Goal: Find specific page/section: Find specific page/section

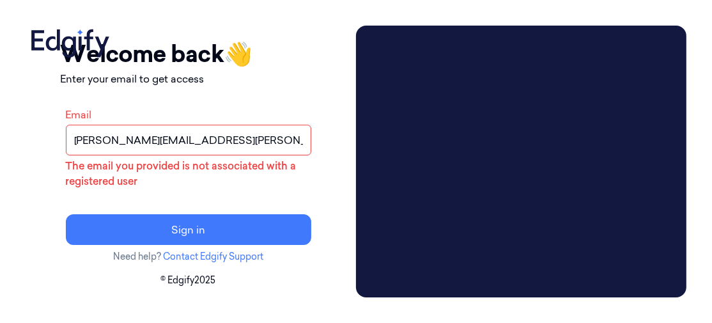
click at [280, 144] on input "[PERSON_NAME][EMAIL_ADDRESS][PERSON_NAME][DOMAIN_NAME]" at bounding box center [188, 140] width 245 height 31
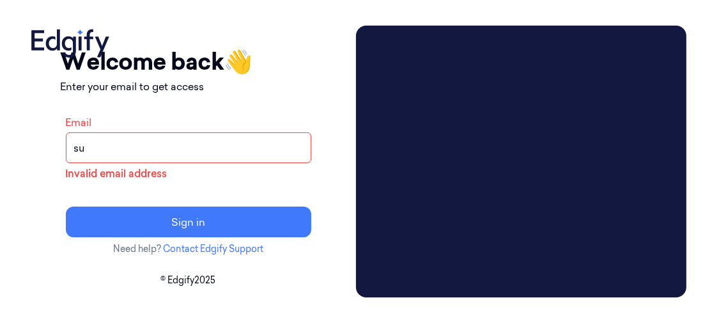
type input "s"
type input "[PERSON_NAME][EMAIL_ADDRESS][PERSON_NAME][DOMAIN_NAME]"
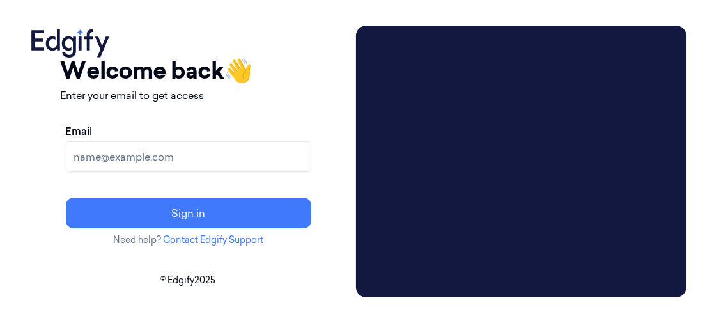
click at [219, 161] on input "Email" at bounding box center [188, 156] width 245 height 31
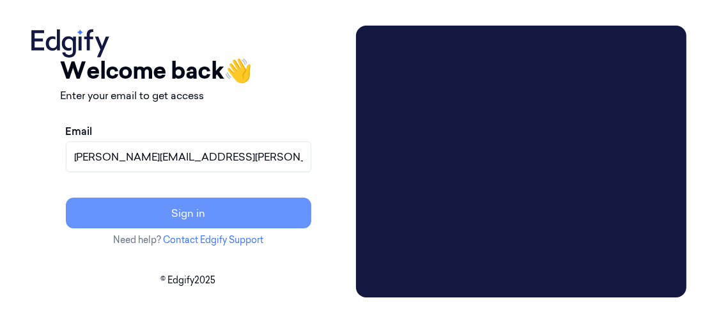
click at [222, 210] on button "Sign in" at bounding box center [188, 213] width 245 height 31
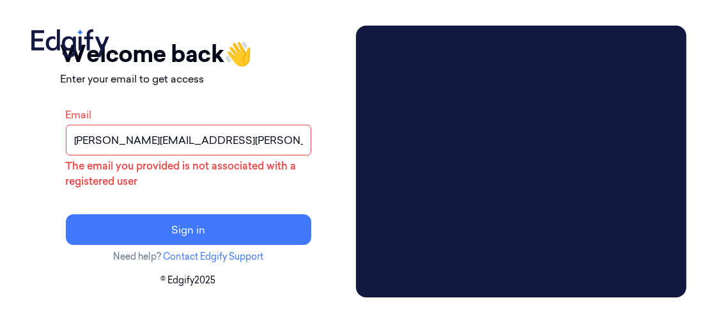
click at [272, 141] on input "[PERSON_NAME][EMAIL_ADDRESS][PERSON_NAME][DOMAIN_NAME]" at bounding box center [188, 140] width 245 height 31
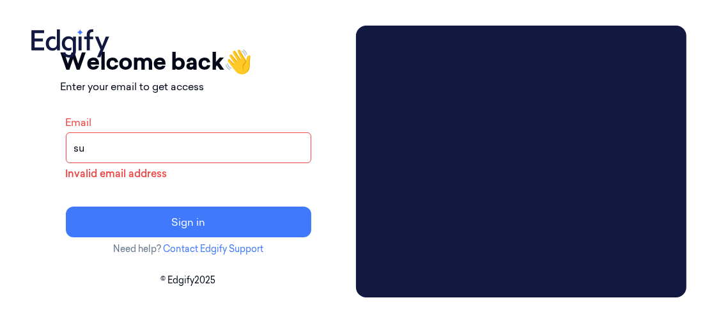
type input "s"
type input "suzanne.curry@johnlewis.co.uk"
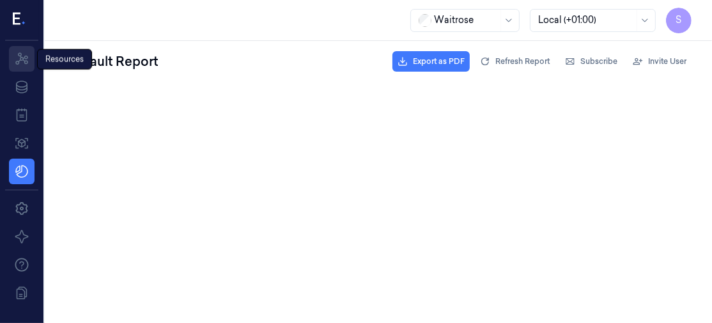
click at [20, 59] on icon at bounding box center [21, 58] width 13 height 12
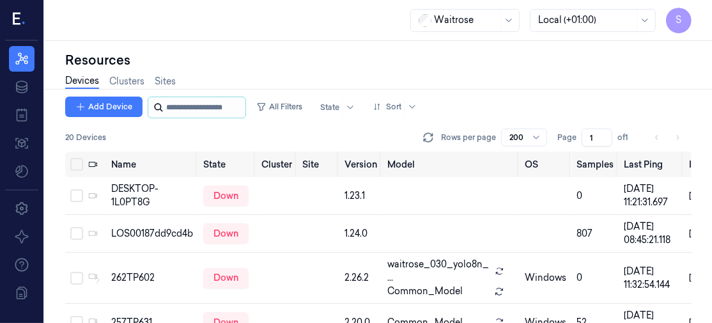
click at [192, 111] on input "string" at bounding box center [204, 107] width 77 height 20
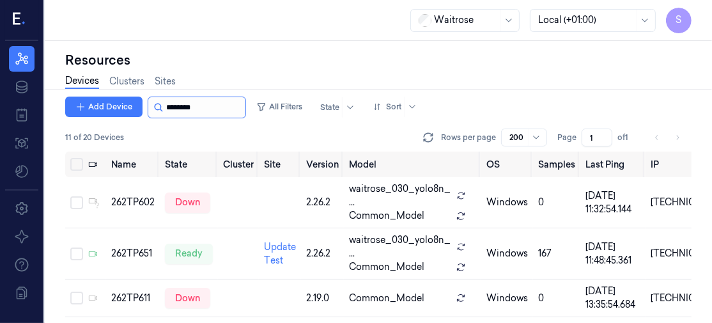
type input "********"
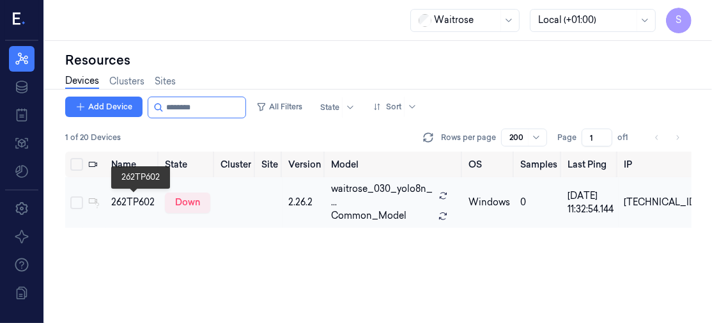
click at [137, 197] on div "262TP602" at bounding box center [132, 202] width 43 height 13
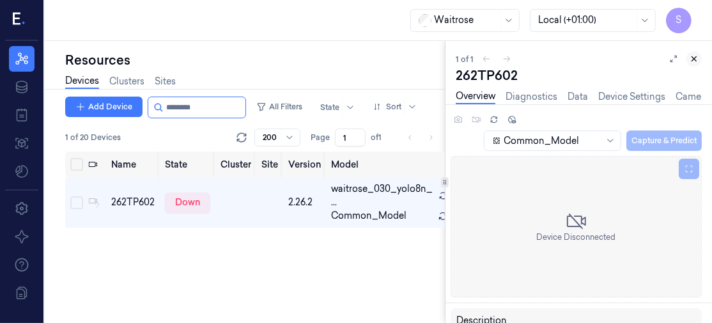
click at [698, 61] on icon at bounding box center [694, 58] width 9 height 9
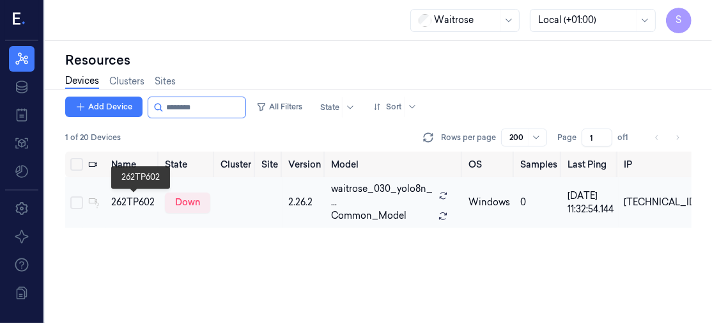
click at [130, 203] on div "262TP602" at bounding box center [132, 202] width 43 height 13
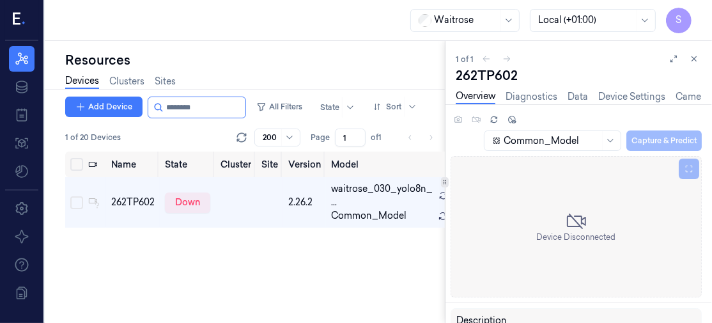
click at [268, 268] on div "Name State Cluster Site Version Model OS Samples Last Ping IP 262TP602 down 2.2…" at bounding box center [255, 237] width 380 height 172
click at [692, 59] on icon at bounding box center [694, 58] width 9 height 9
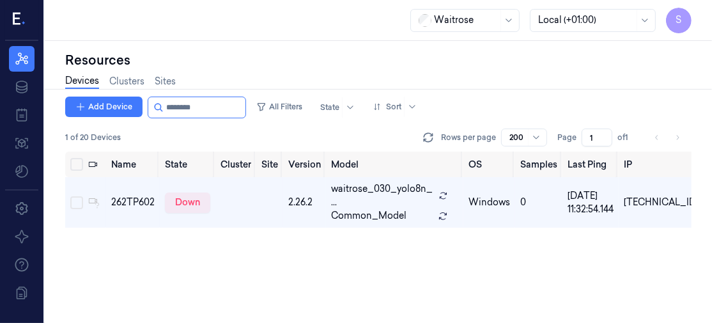
click at [516, 237] on div "Name State Cluster Site Version Model OS Samples Last Ping IP 262TP602 down 2.2…" at bounding box center [378, 237] width 626 height 172
click at [142, 199] on div "262TP602" at bounding box center [132, 202] width 43 height 13
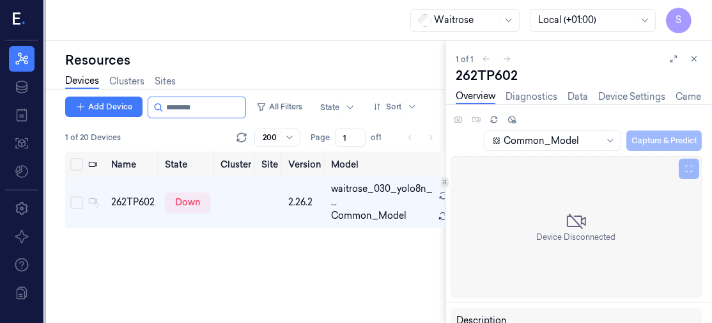
click at [320, 266] on div "Name State Cluster Site Version Model OS Samples Last Ping IP 262TP602 down 2.2…" at bounding box center [255, 237] width 380 height 172
click at [695, 59] on icon at bounding box center [694, 59] width 4 height 4
